Goal: Transaction & Acquisition: Purchase product/service

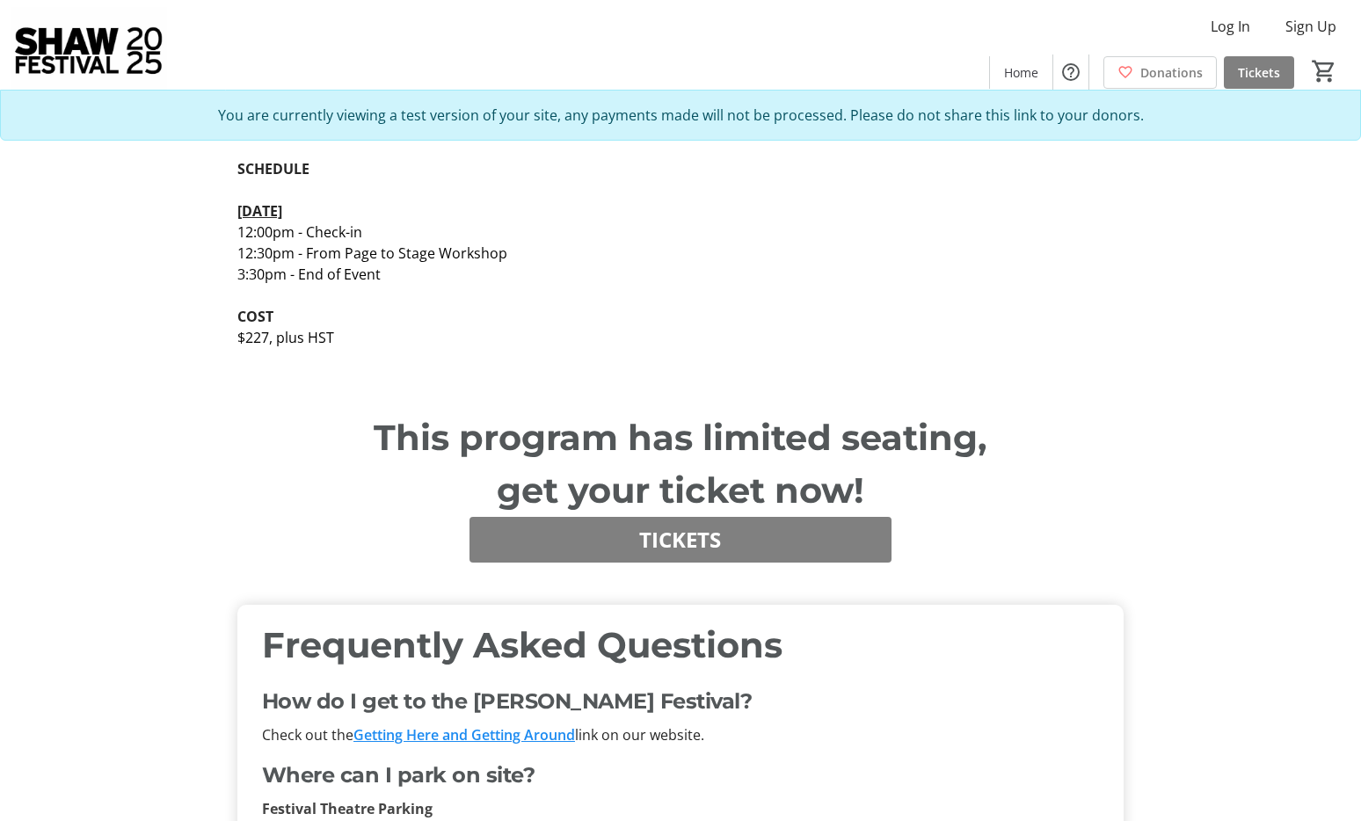
scroll to position [937, 0]
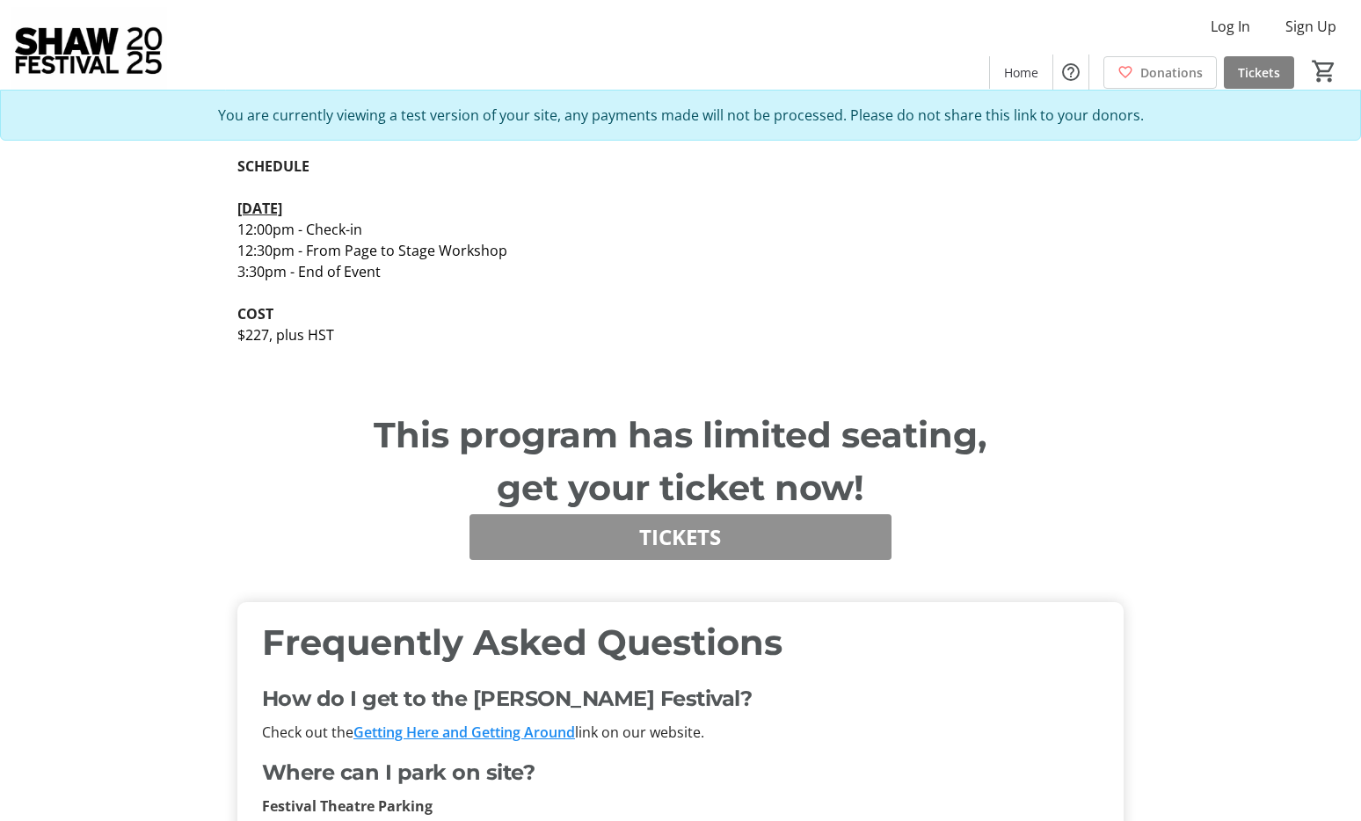
click at [699, 539] on span "Tickets" at bounding box center [680, 538] width 82 height 32
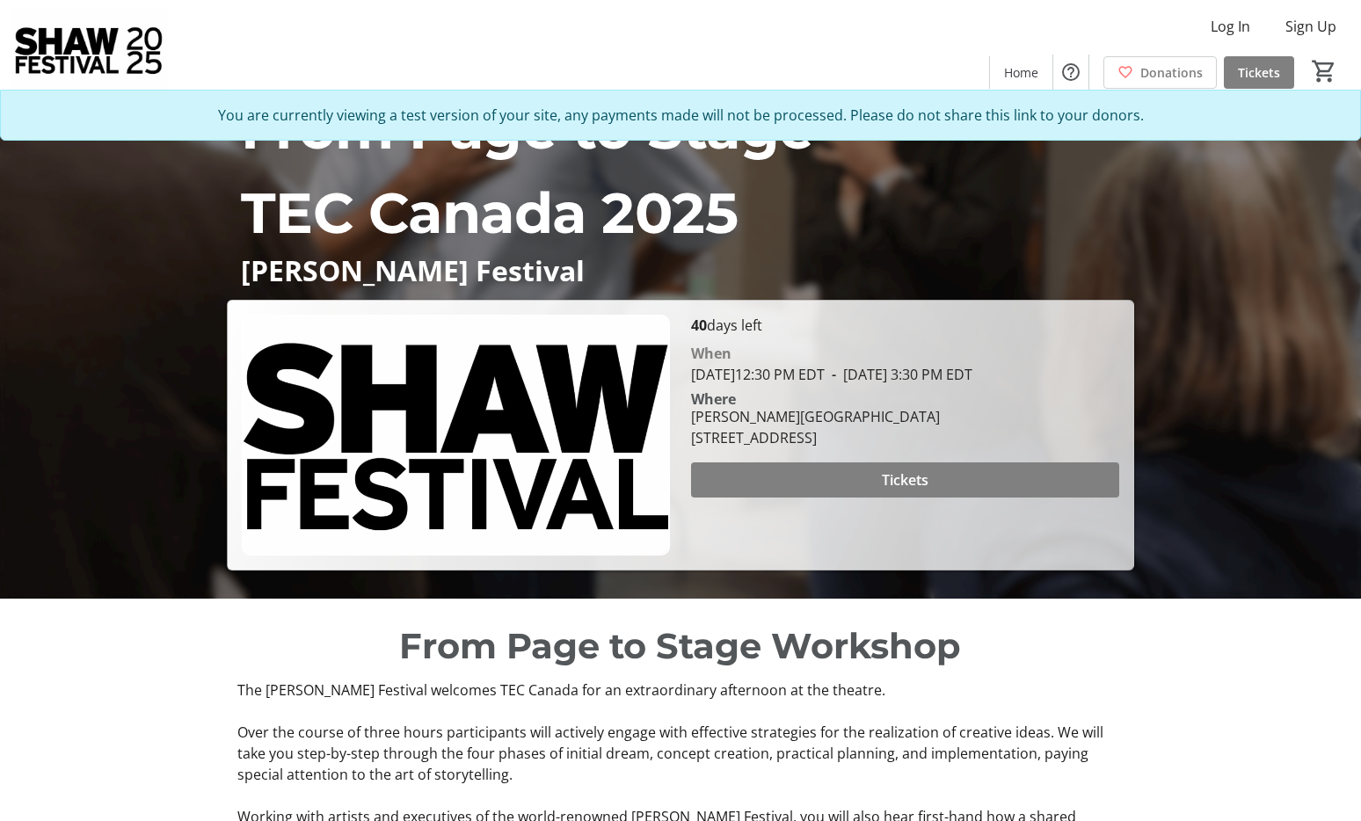
scroll to position [231, 0]
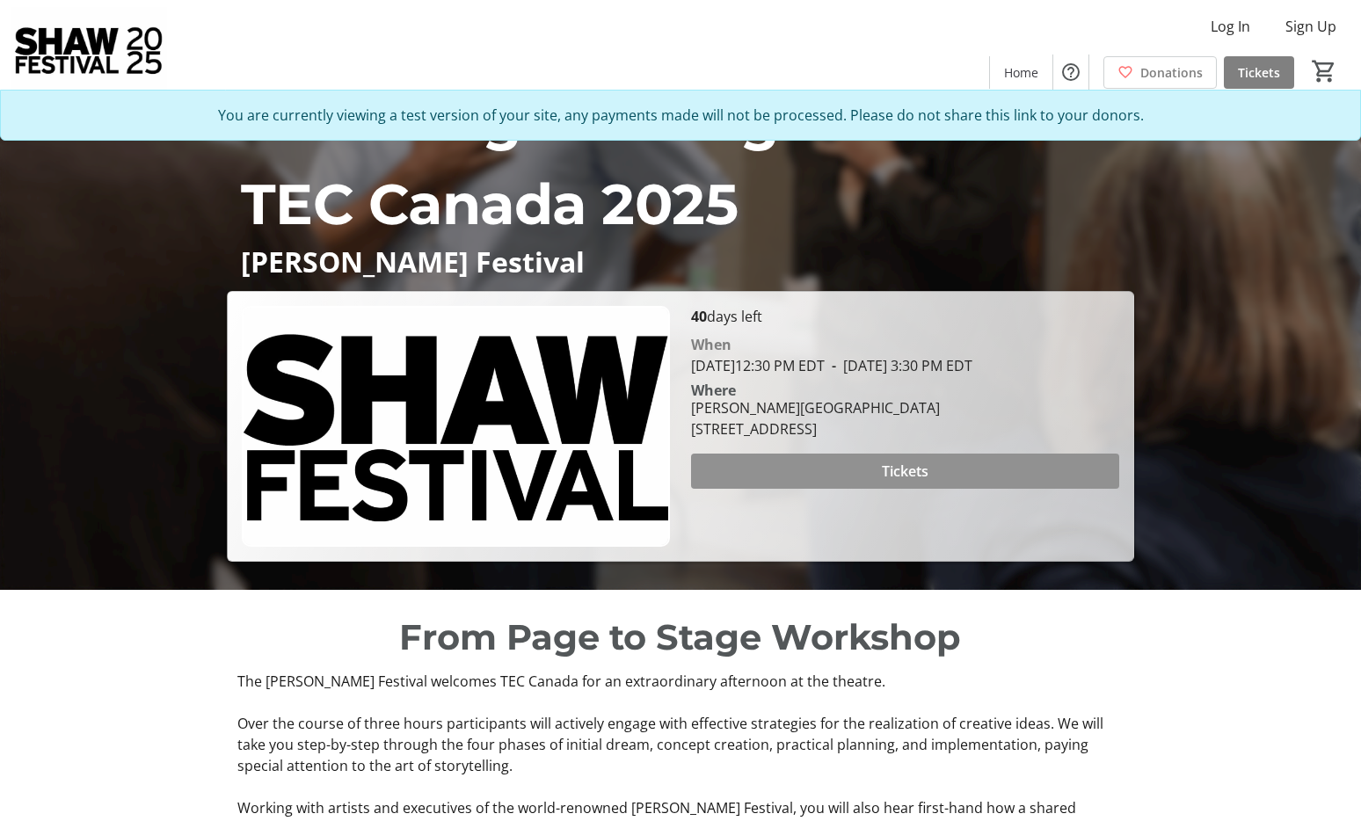
click at [866, 492] on span at bounding box center [905, 471] width 428 height 42
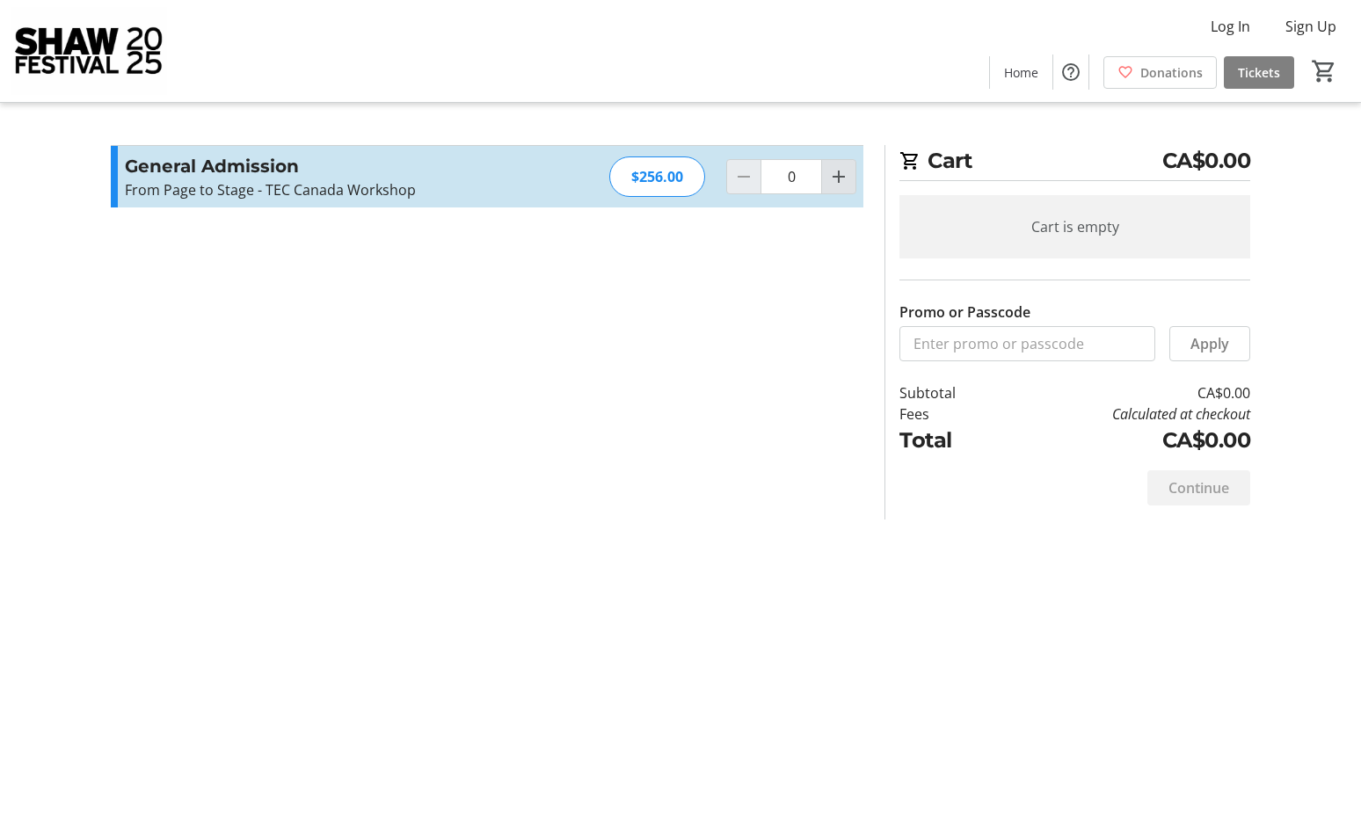
drag, startPoint x: 832, startPoint y: 170, endPoint x: 848, endPoint y: 186, distance: 22.4
click at [832, 170] on mat-icon "Increment by one" at bounding box center [838, 176] width 21 height 21
type input "1"
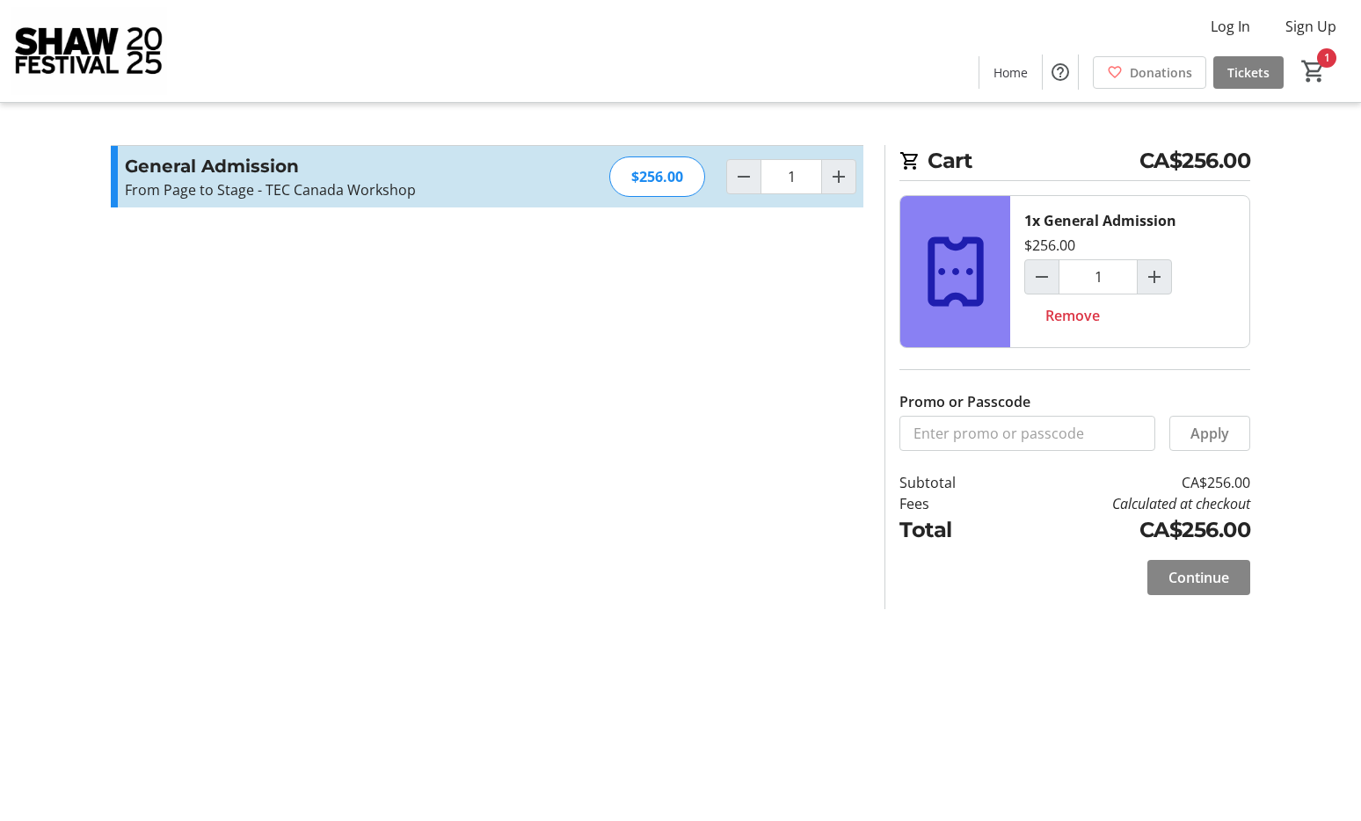
click at [1184, 579] on span "Continue" at bounding box center [1199, 577] width 61 height 21
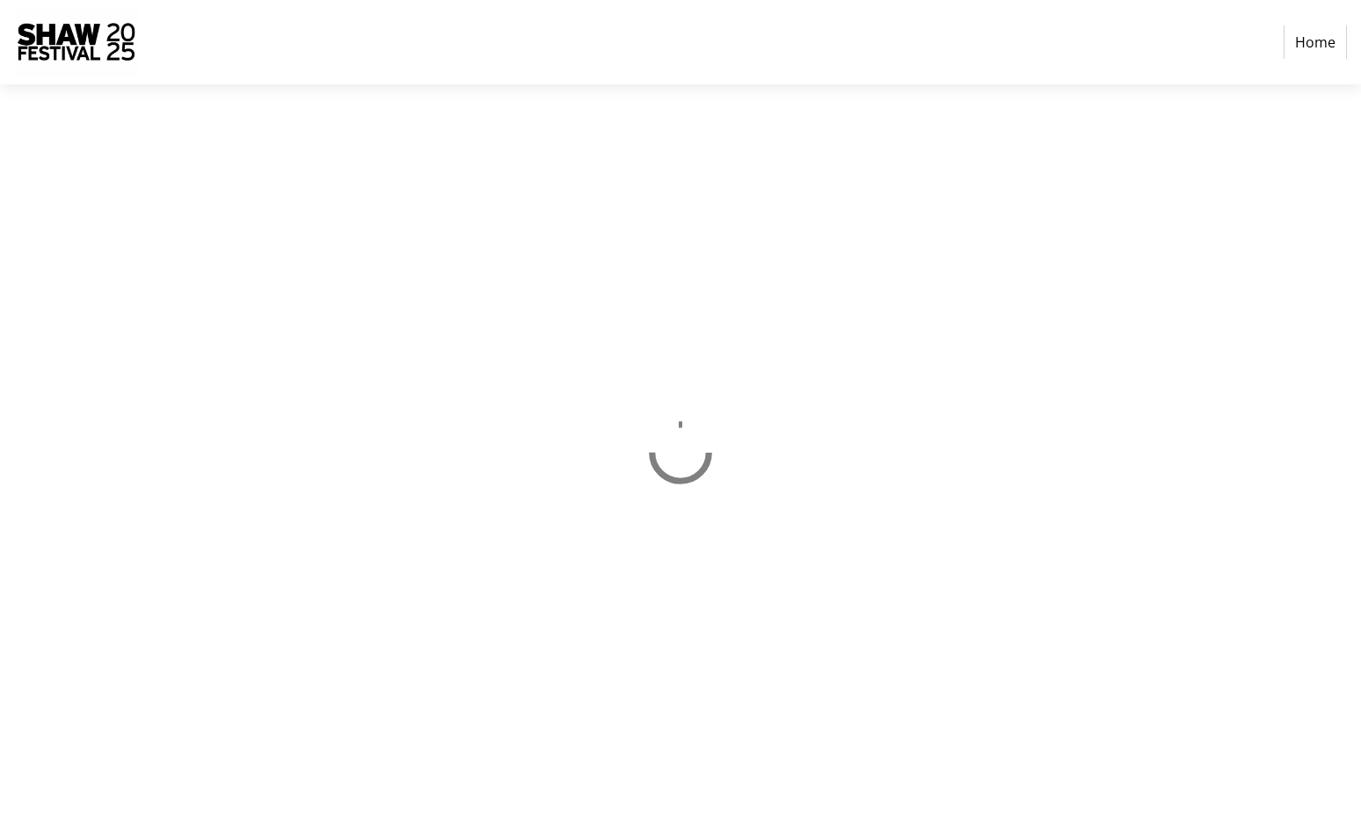
select select "CA"
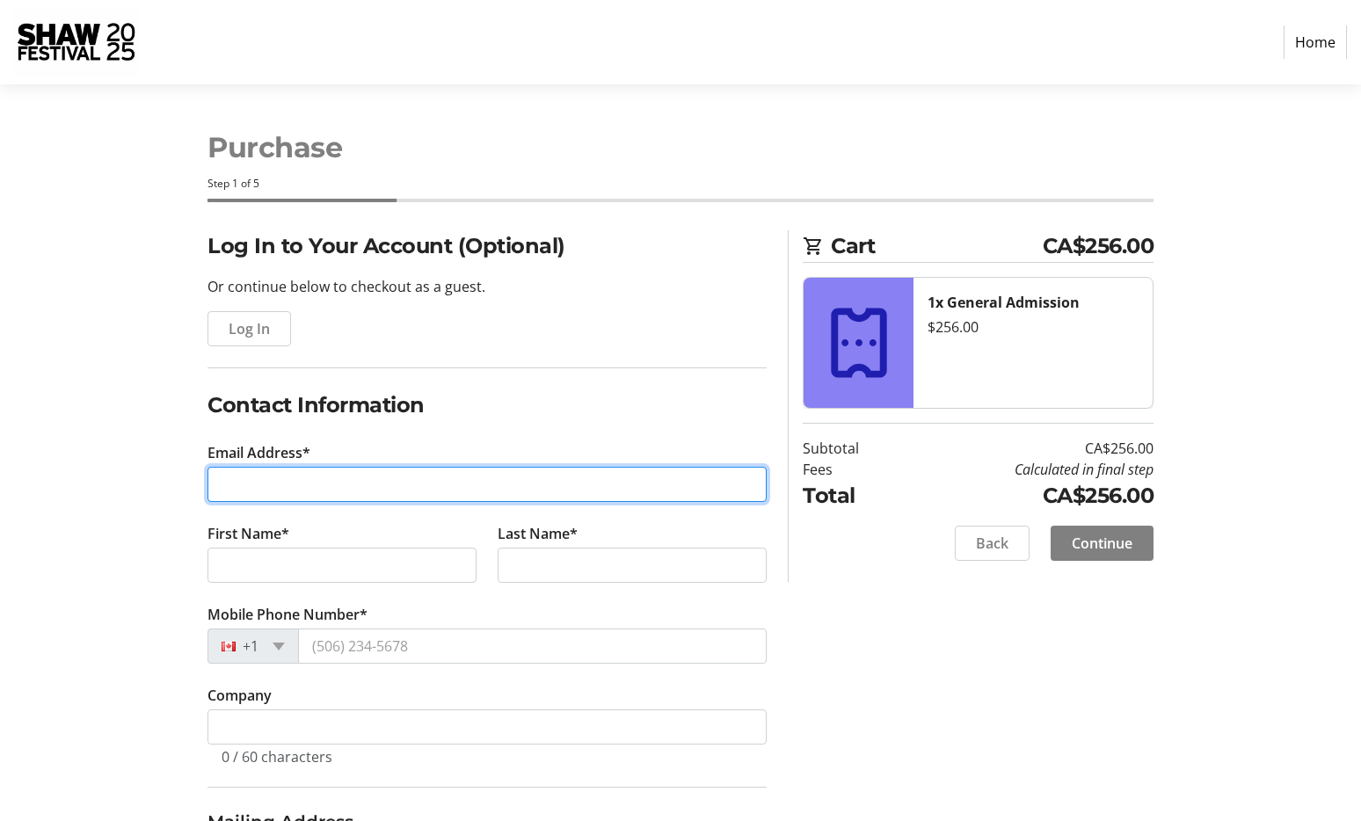
click at [538, 492] on input "Email Address*" at bounding box center [487, 484] width 559 height 35
type input "[PERSON_NAME][EMAIL_ADDRESS][DOMAIN_NAME]"
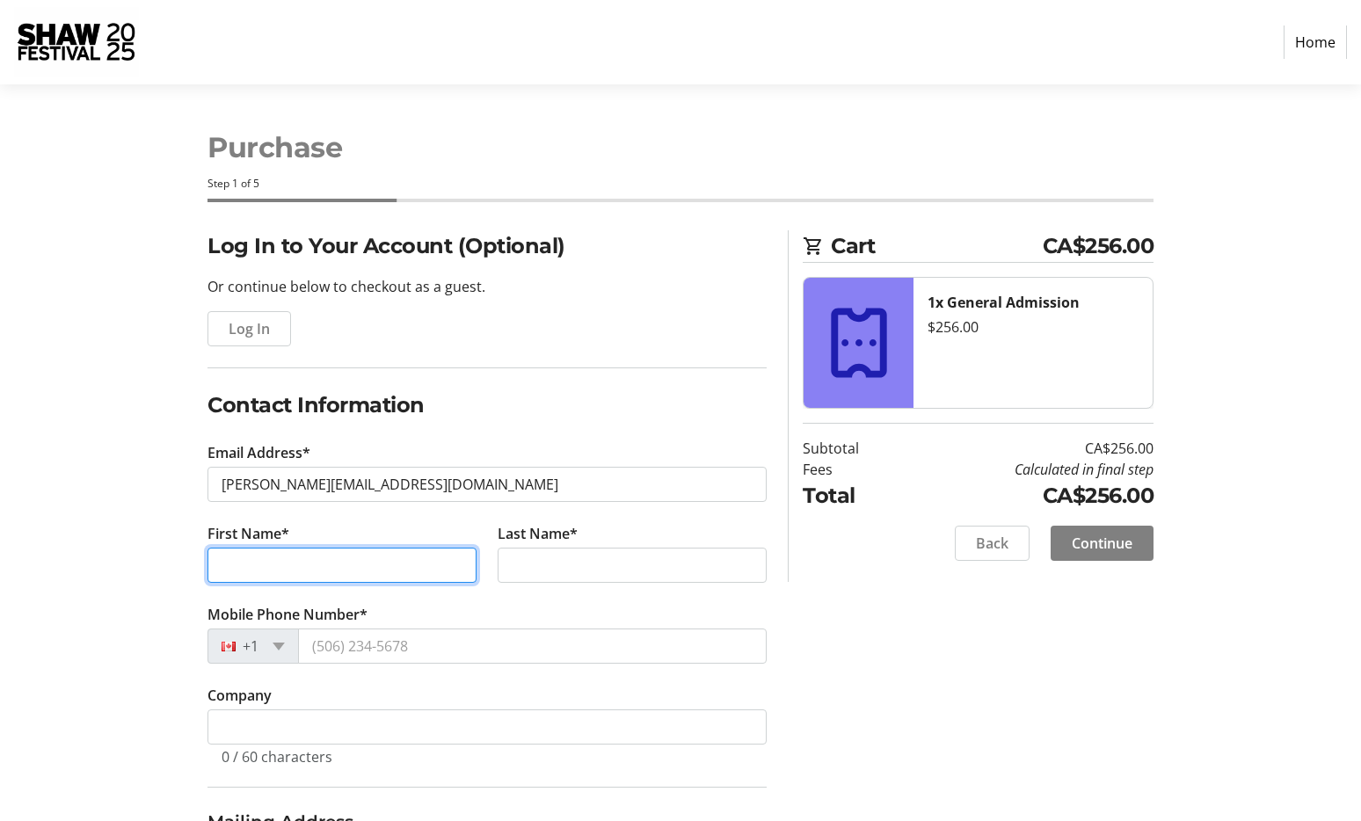
click at [446, 564] on input "First Name*" at bounding box center [342, 565] width 269 height 35
type input "[PERSON_NAME]"
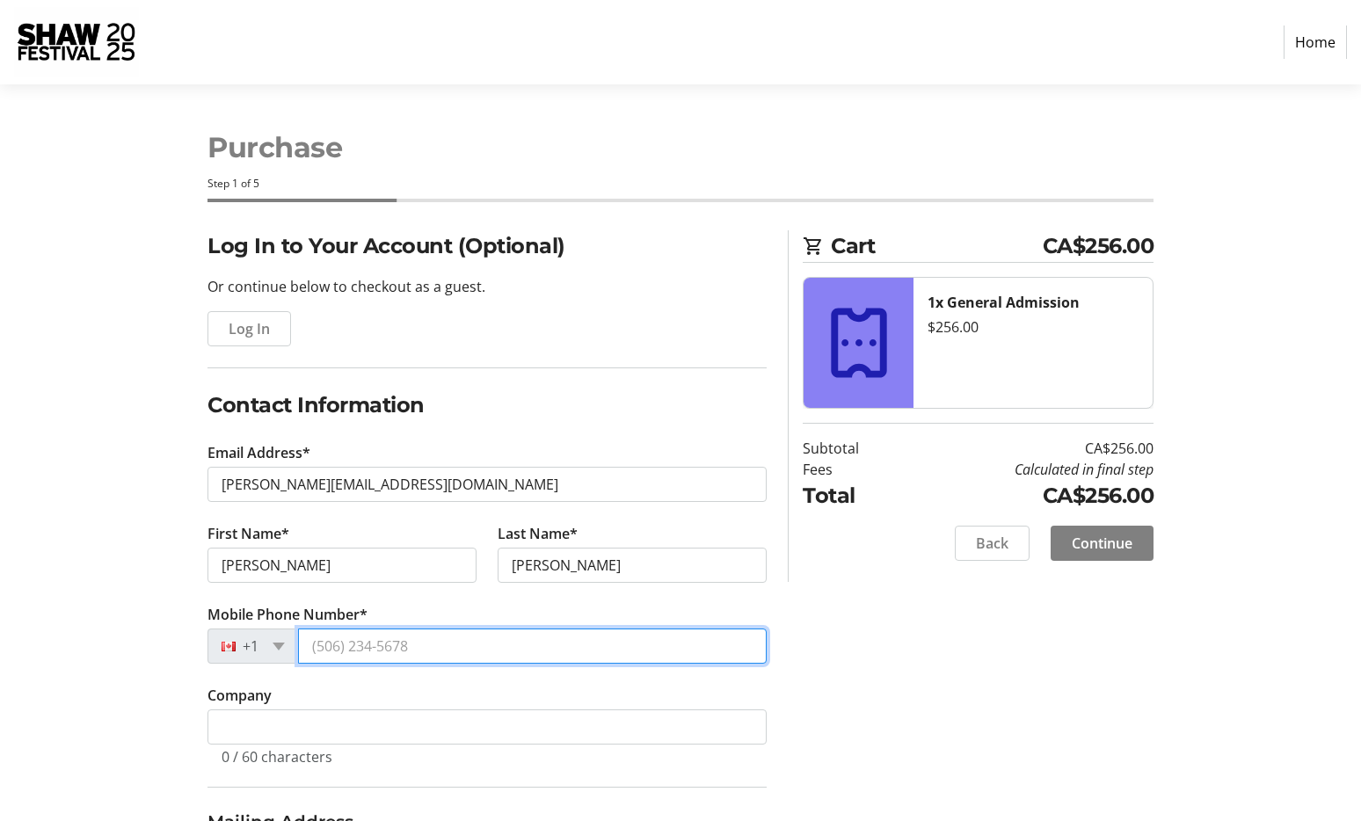
type input "[PHONE_NUMBER]"
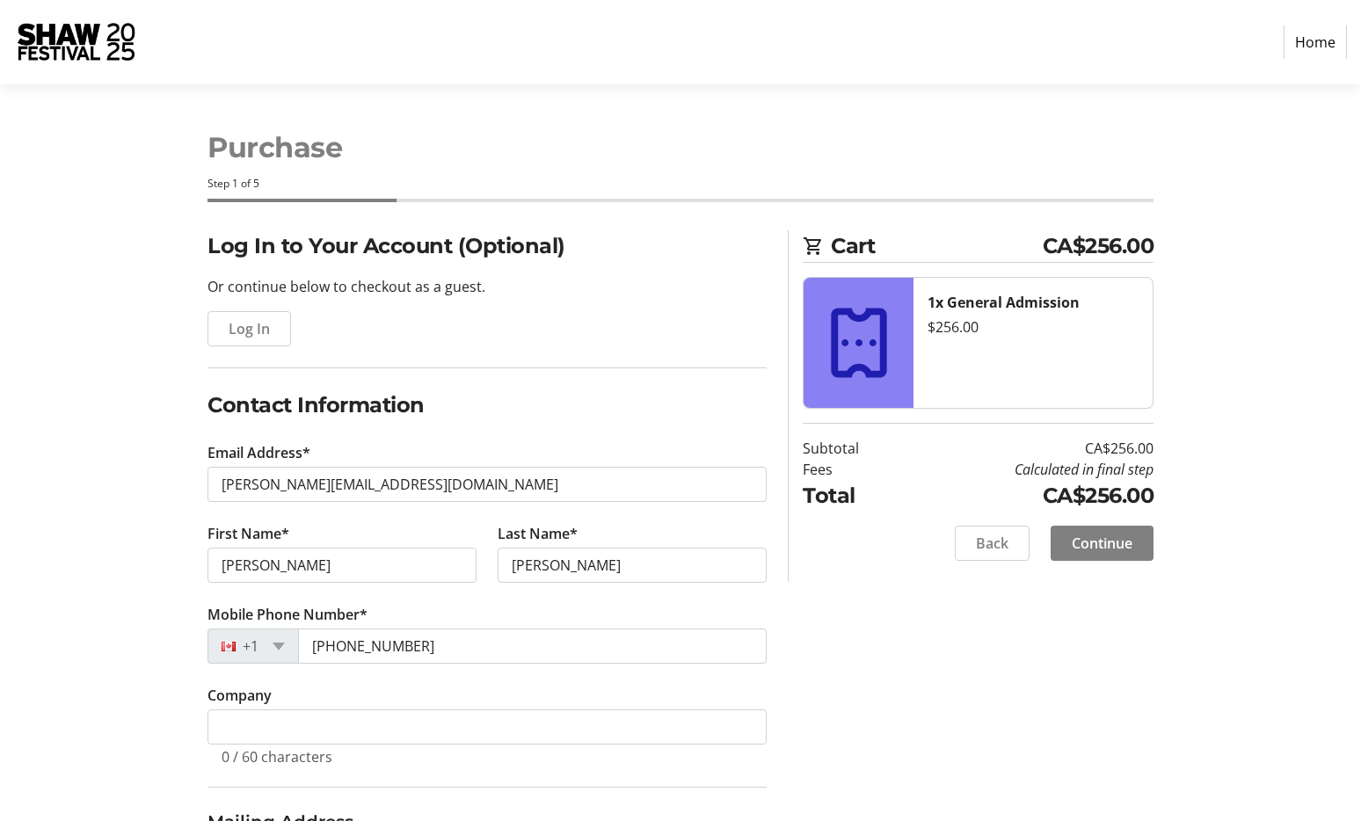
type input "[STREET_ADDRESS][PERSON_NAME]"
type input "Dartmouth"
select select "NS"
type input "B2X0A7"
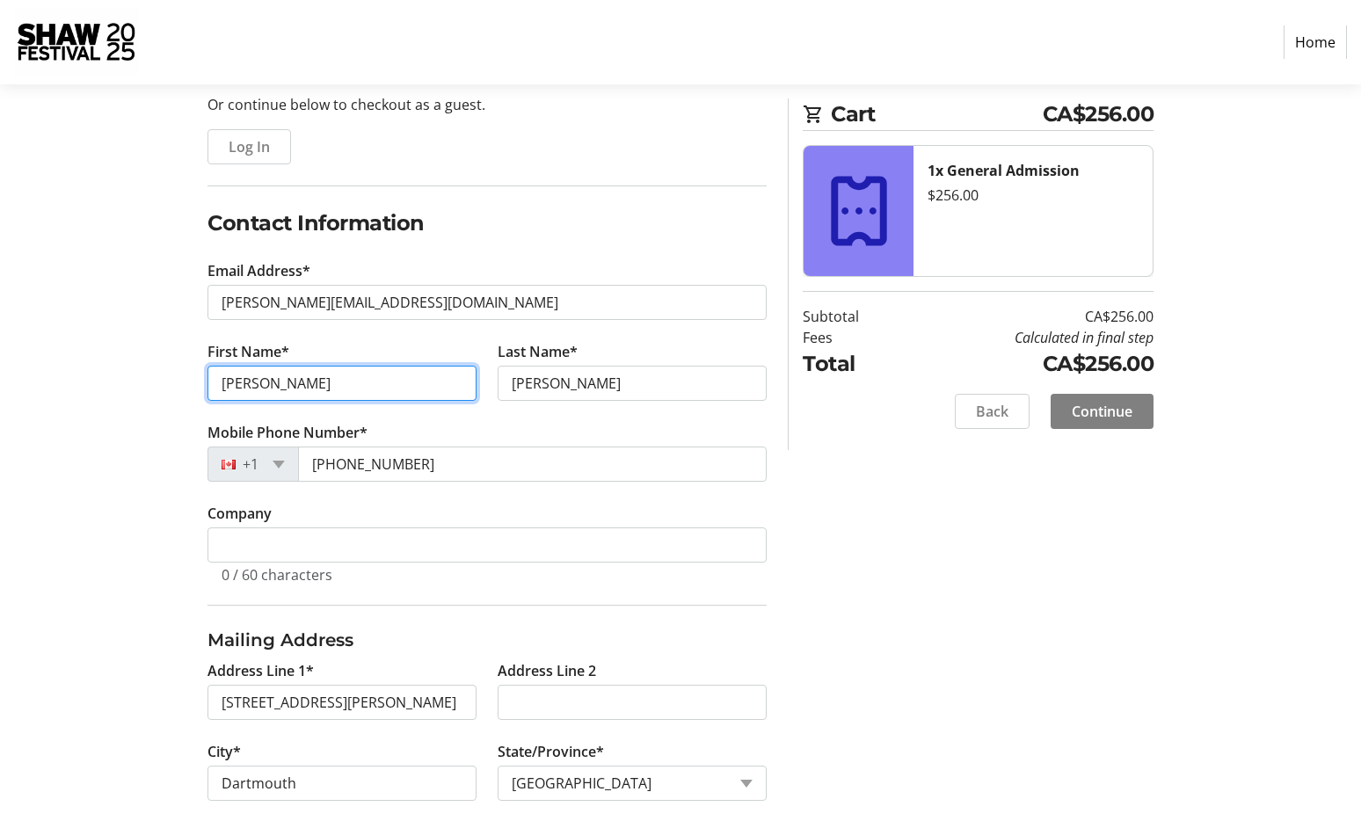
scroll to position [183, 0]
type input "A"
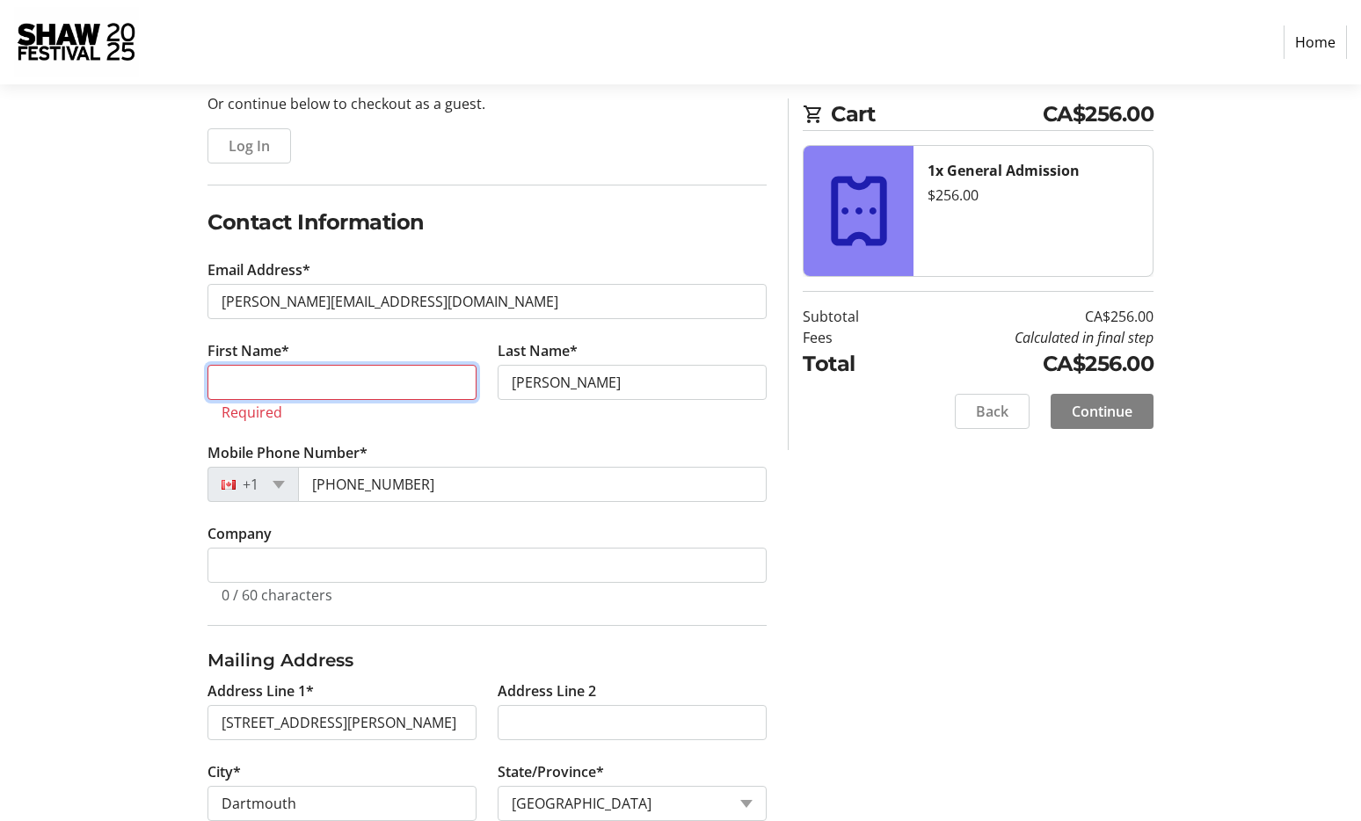
click at [308, 381] on input "First Name*" at bounding box center [342, 382] width 269 height 35
type input "[PERSON_NAME]"
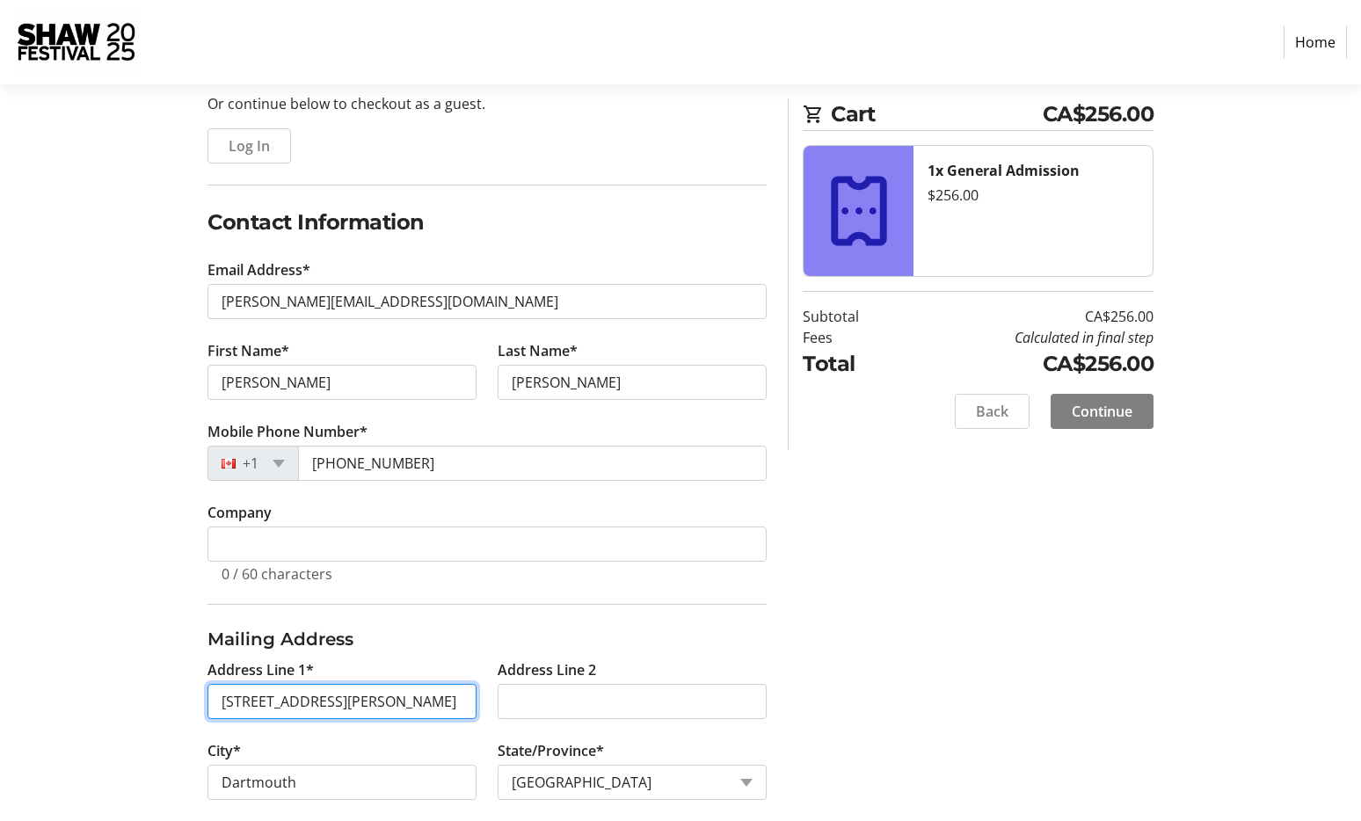
drag, startPoint x: 403, startPoint y: 709, endPoint x: 182, endPoint y: 694, distance: 221.2
click at [182, 694] on div "Log In to Your Account (Optional) Or continue below to checkout as a guest. Log…" at bounding box center [680, 485] width 1161 height 876
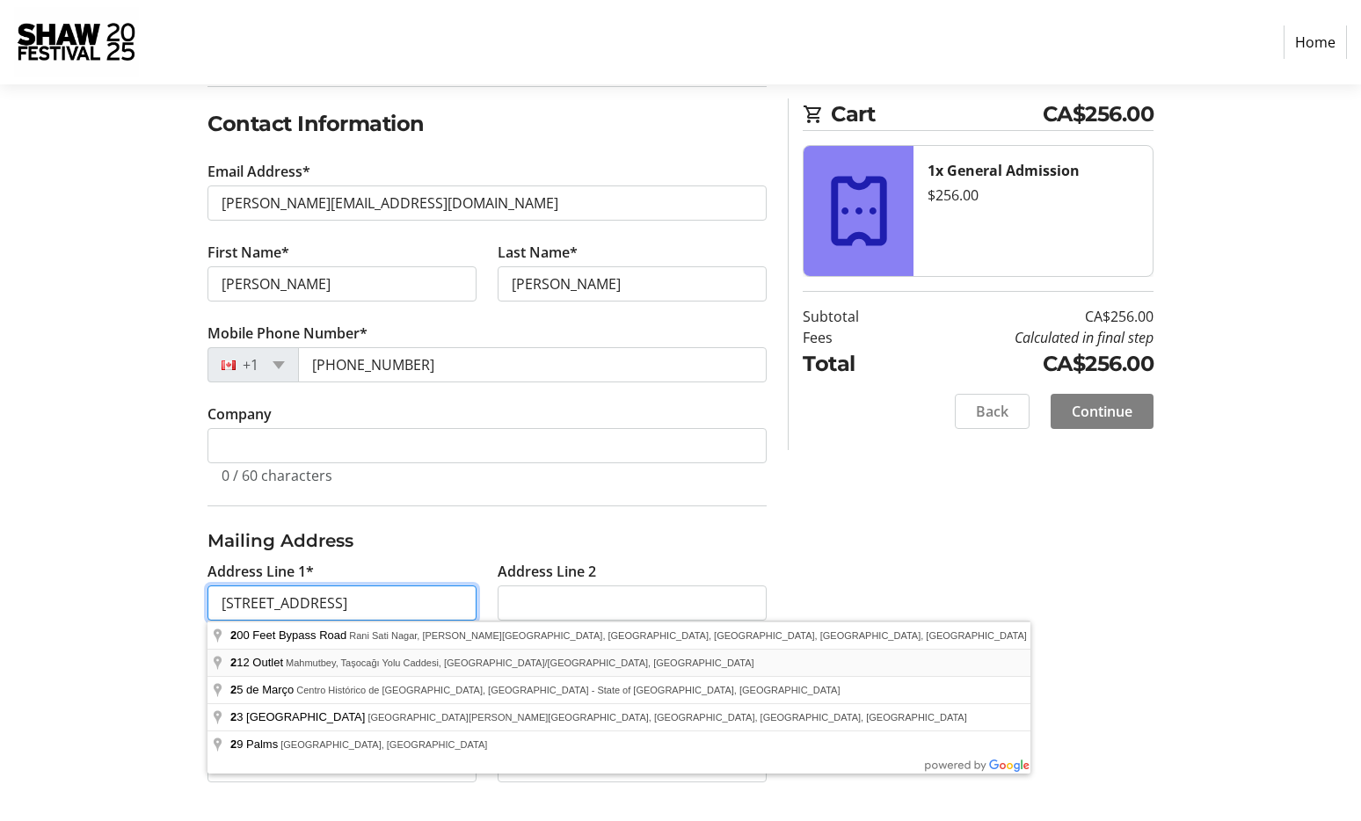
scroll to position [285, 0]
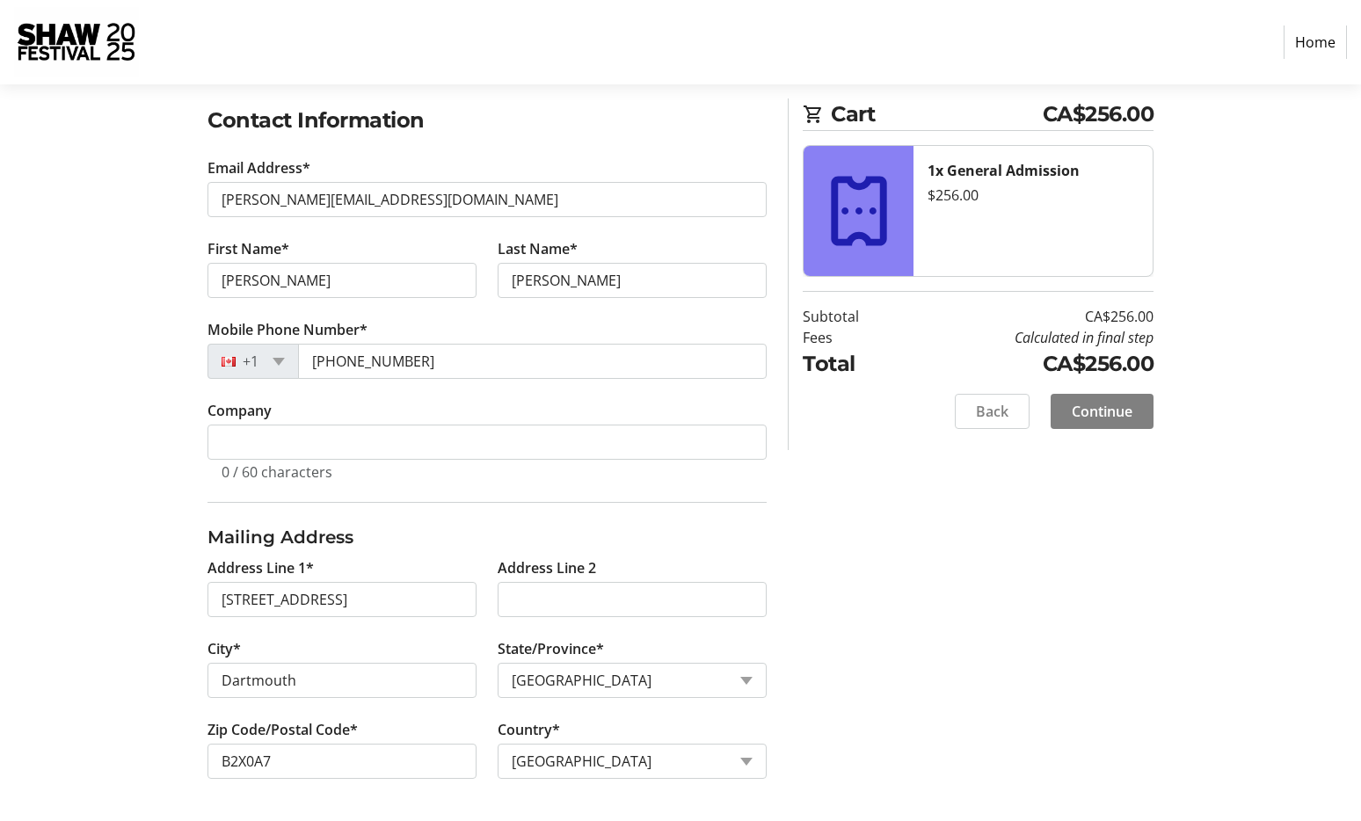
type input "[STREET_ADDRESS]"
type input "Waverley"
type input "B2R 1B5"
click at [1105, 409] on span "Continue" at bounding box center [1102, 411] width 61 height 21
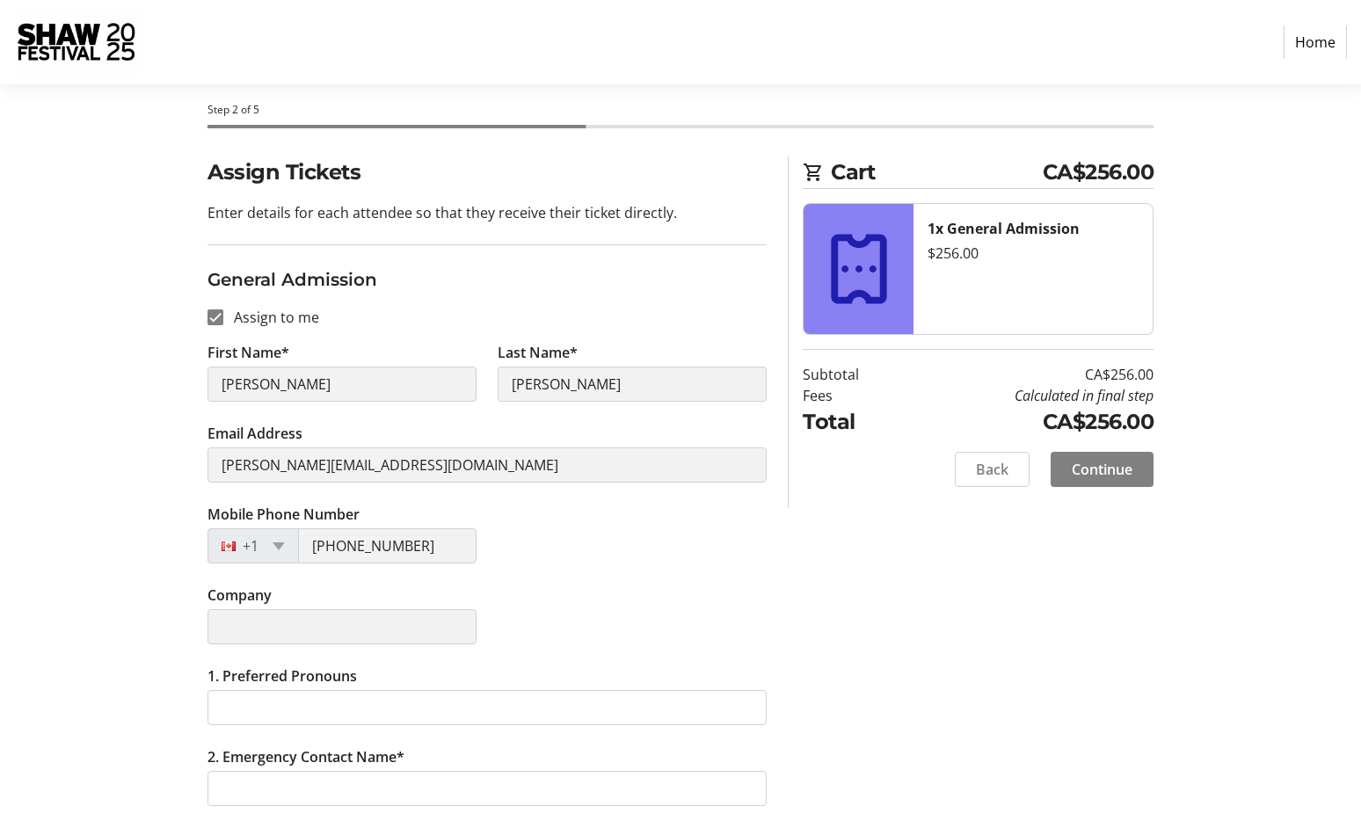
scroll to position [77, 0]
